Goal: Task Accomplishment & Management: Complete application form

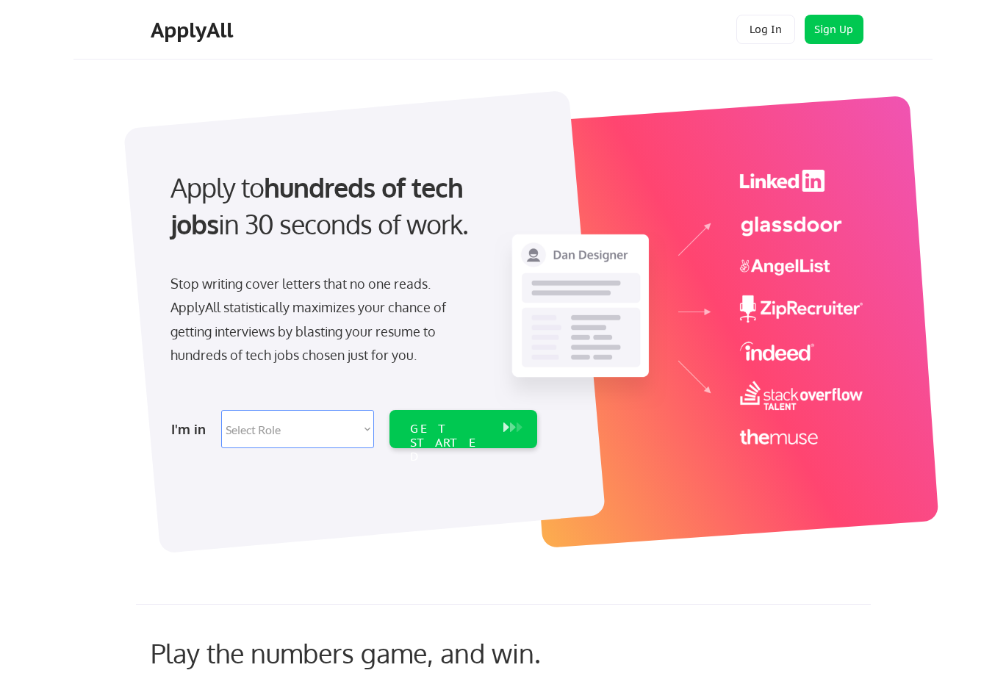
click at [354, 437] on select "Select Role Software Engineering Product Management Customer Success Sales UI/U…" at bounding box center [297, 429] width 153 height 38
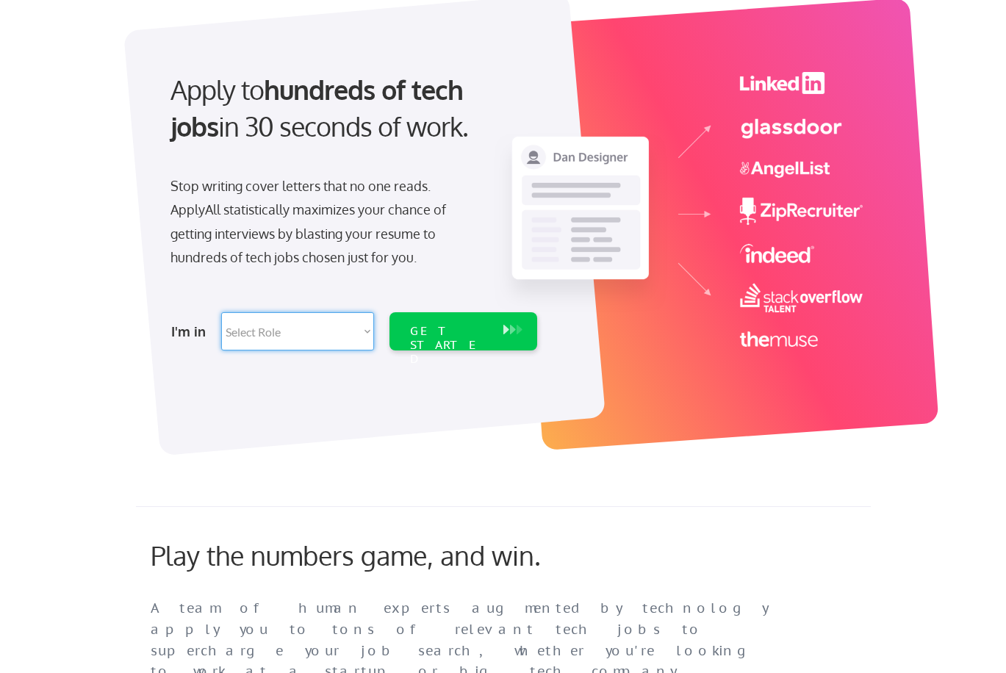
scroll to position [83, 0]
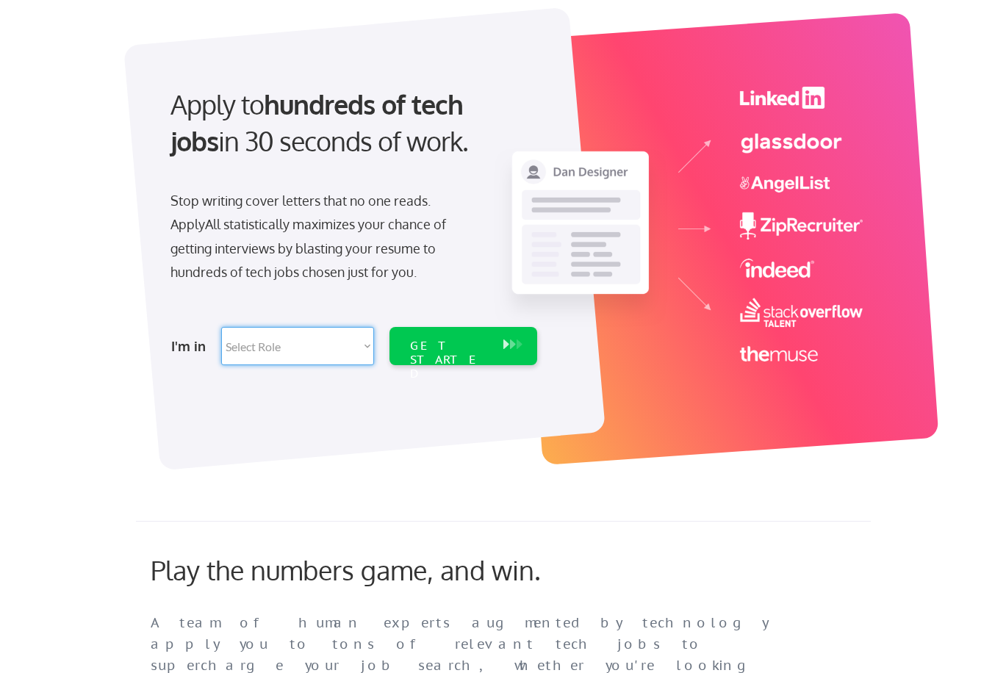
click at [359, 342] on select "Select Role Software Engineering Product Management Customer Success Sales UI/U…" at bounding box center [297, 346] width 153 height 38
select select ""technical_project_program_mgmt""
click at [221, 327] on select "Select Role Software Engineering Product Management Customer Success Sales UI/U…" at bounding box center [297, 346] width 153 height 38
select select ""technical_project_program_mgmt""
click at [345, 348] on select "Select Role Software Engineering Product Management Customer Success Sales UI/U…" at bounding box center [297, 346] width 153 height 38
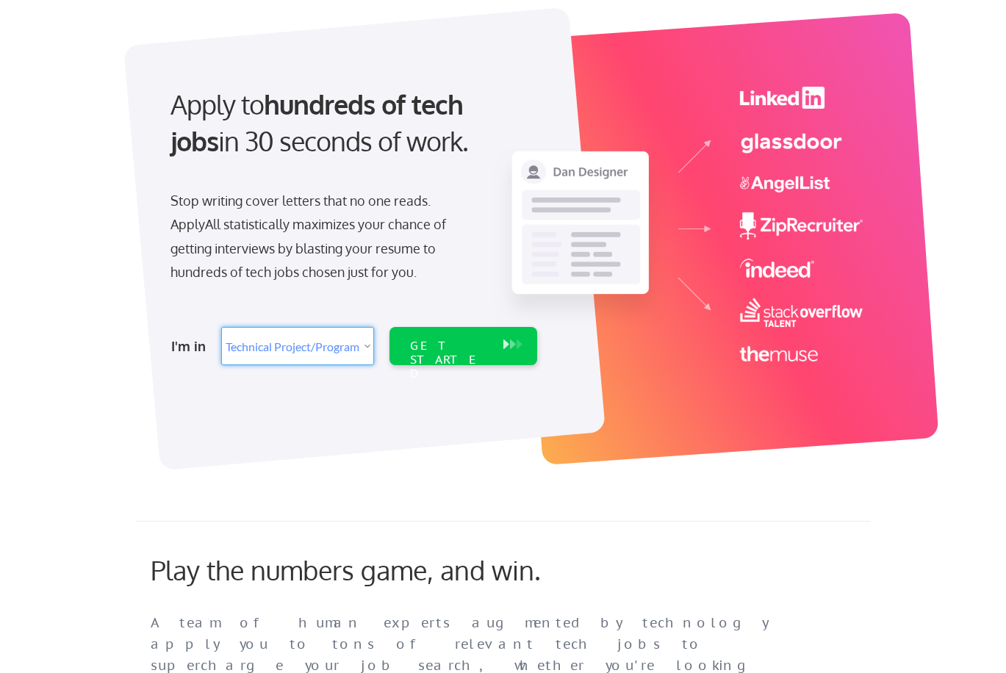
select select ""tech_finance_biz_ops_cos""
click at [221, 327] on select "Select Role Software Engineering Product Management Customer Success Sales UI/U…" at bounding box center [297, 346] width 153 height 38
select select ""tech_finance_biz_ops_cos""
click at [443, 351] on div "GET STARTED" at bounding box center [449, 360] width 79 height 43
